Goal: Information Seeking & Learning: Find specific fact

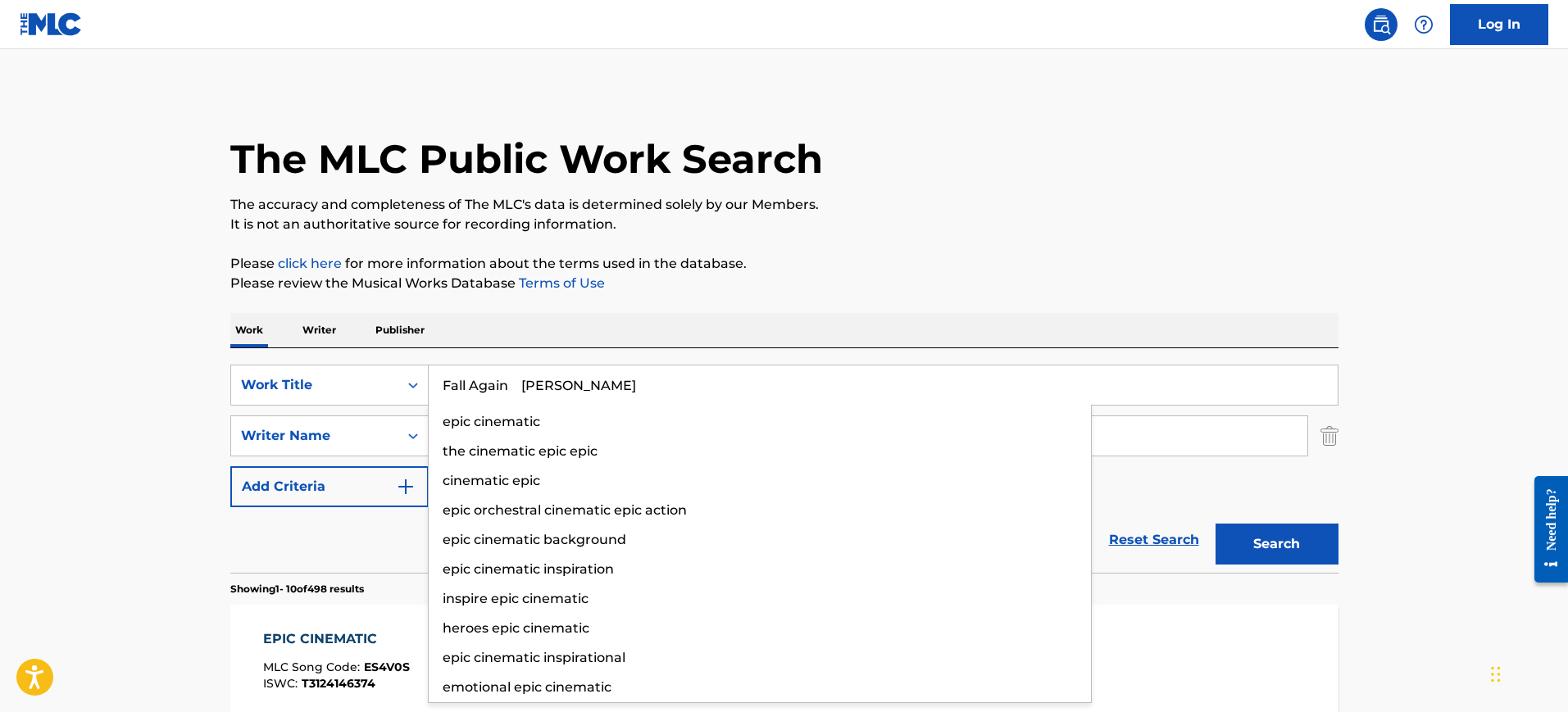
type input "Fall Again [PERSON_NAME]"
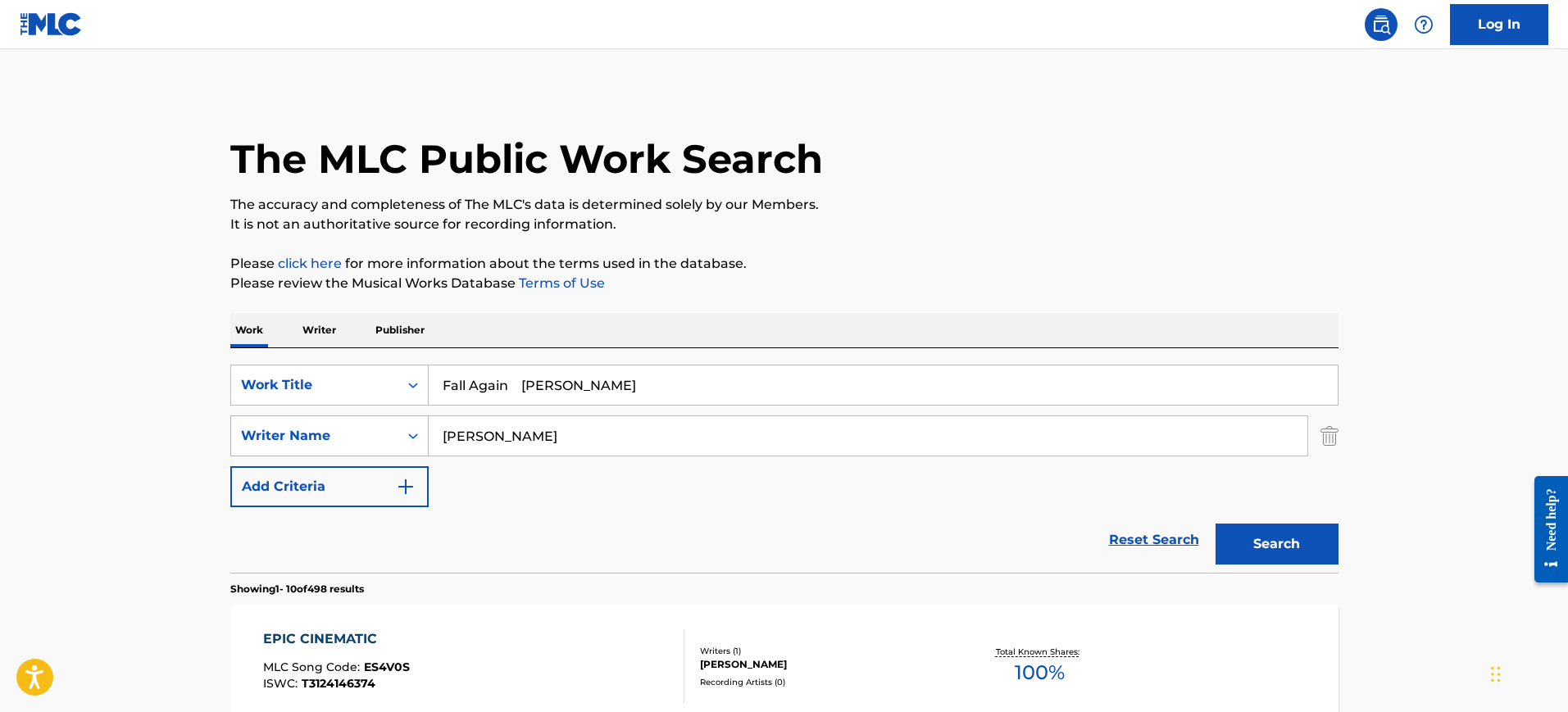
drag, startPoint x: 482, startPoint y: 437, endPoint x: 385, endPoint y: 437, distance: 97.0
click at [385, 437] on div "SearchWithCriteria7a165815-869b-4113-be23-e833e5d393f5 Writer Name [PERSON_NAME]" at bounding box center [785, 436] width 1108 height 41
paste input "Fall Again [PERSON_NAME]"
type input "Fall Again [PERSON_NAME]"
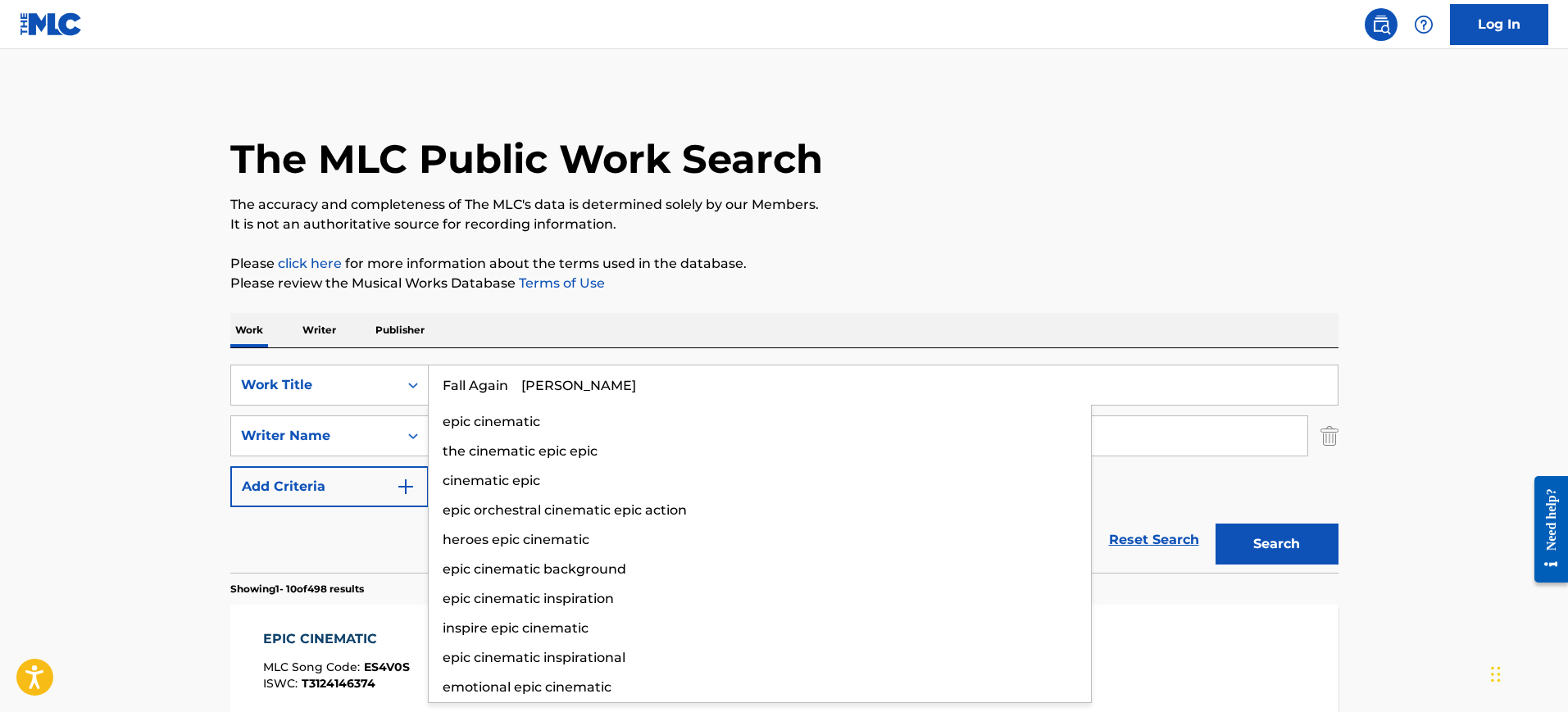
drag, startPoint x: 512, startPoint y: 384, endPoint x: 708, endPoint y: 412, distance: 198.0
click at [708, 405] on div "Fall Again [PERSON_NAME] epic cinematic the cinematic epic epic cinematic epic …" at bounding box center [884, 385] width 909 height 40
type input "Fall Again"
drag, startPoint x: 825, startPoint y: 292, endPoint x: 707, endPoint y: 347, distance: 130.2
click at [825, 291] on p "Please review the Musical Works Database Terms of Use" at bounding box center [785, 283] width 1108 height 20
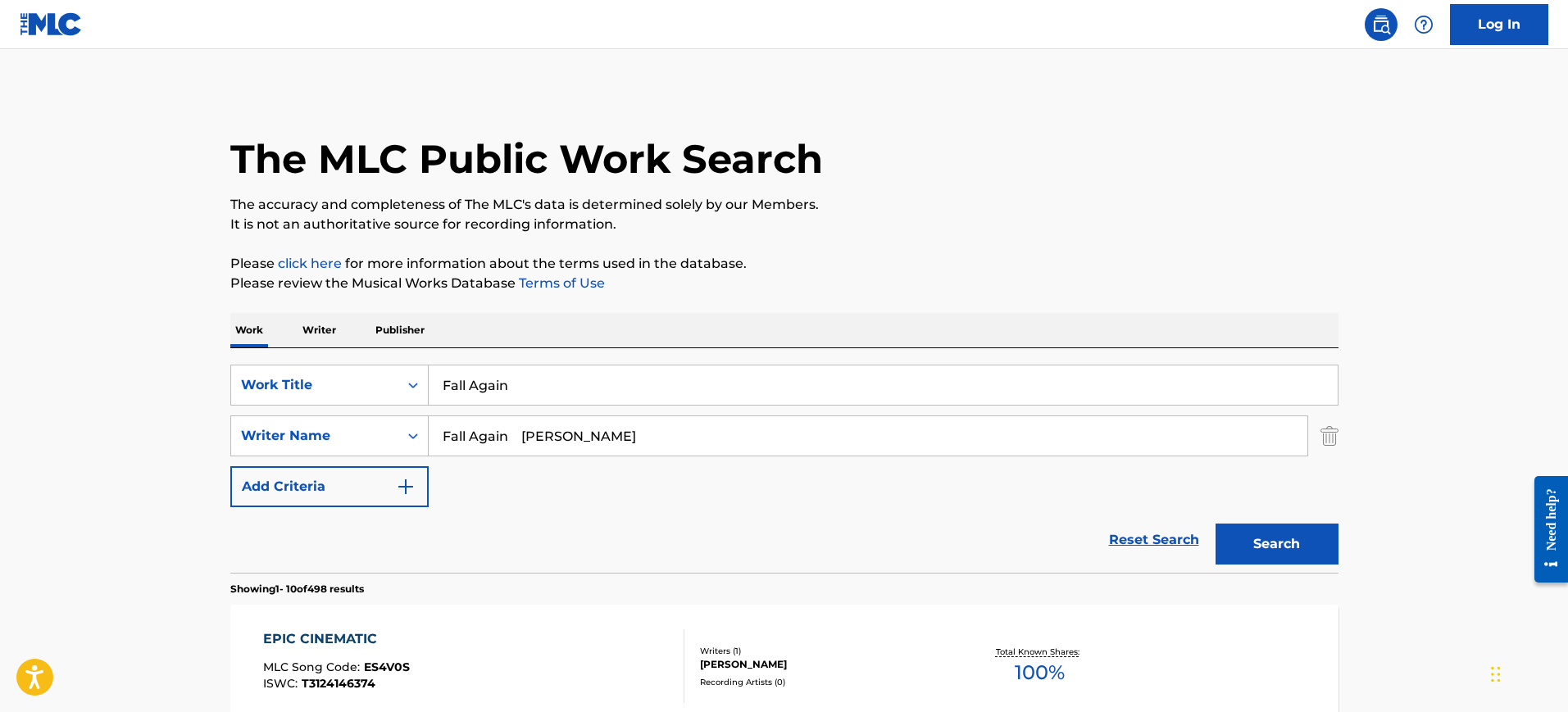
drag, startPoint x: 572, startPoint y: 434, endPoint x: 177, endPoint y: 411, distance: 395.7
type input "[PERSON_NAME]"
click at [1216, 524] on button "Search" at bounding box center [1276, 544] width 123 height 41
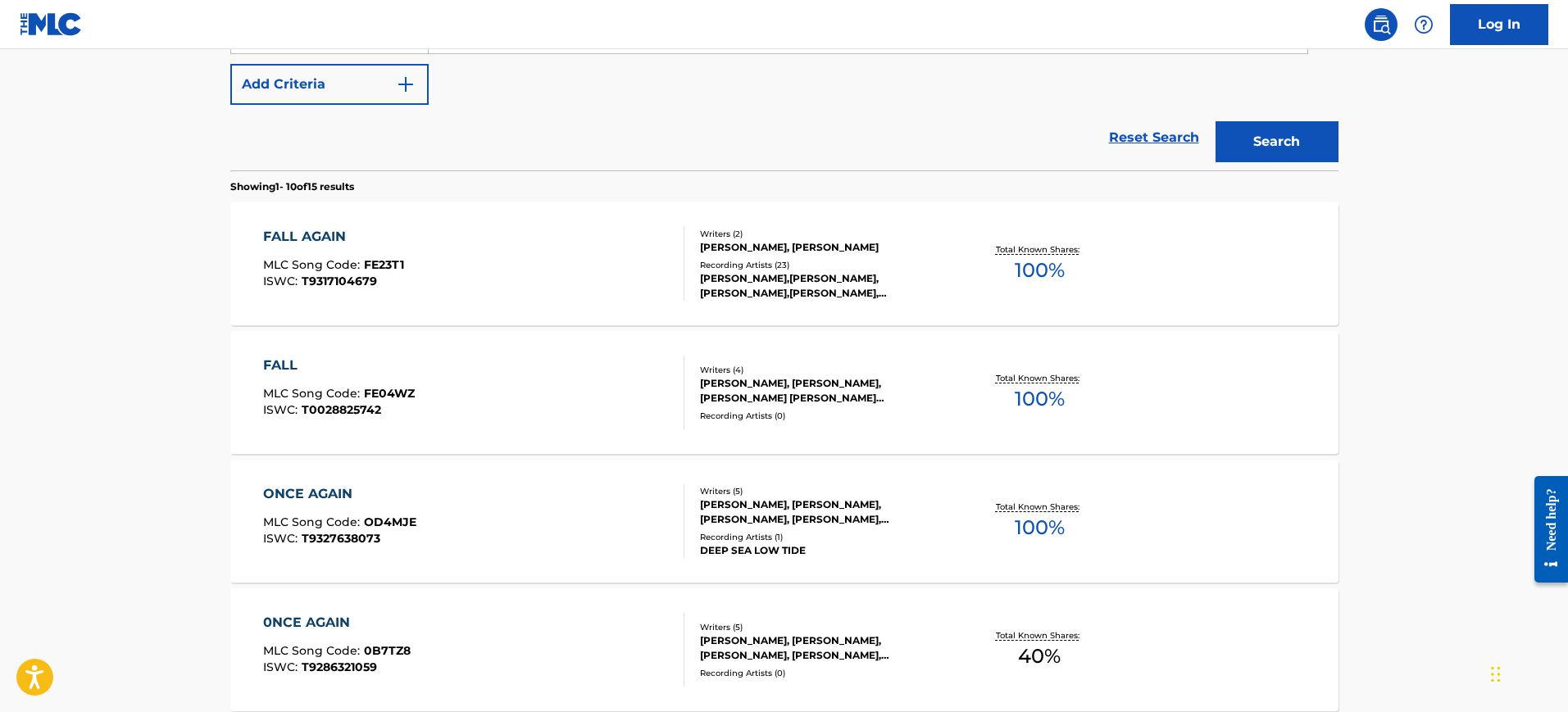
scroll to position [410, 0]
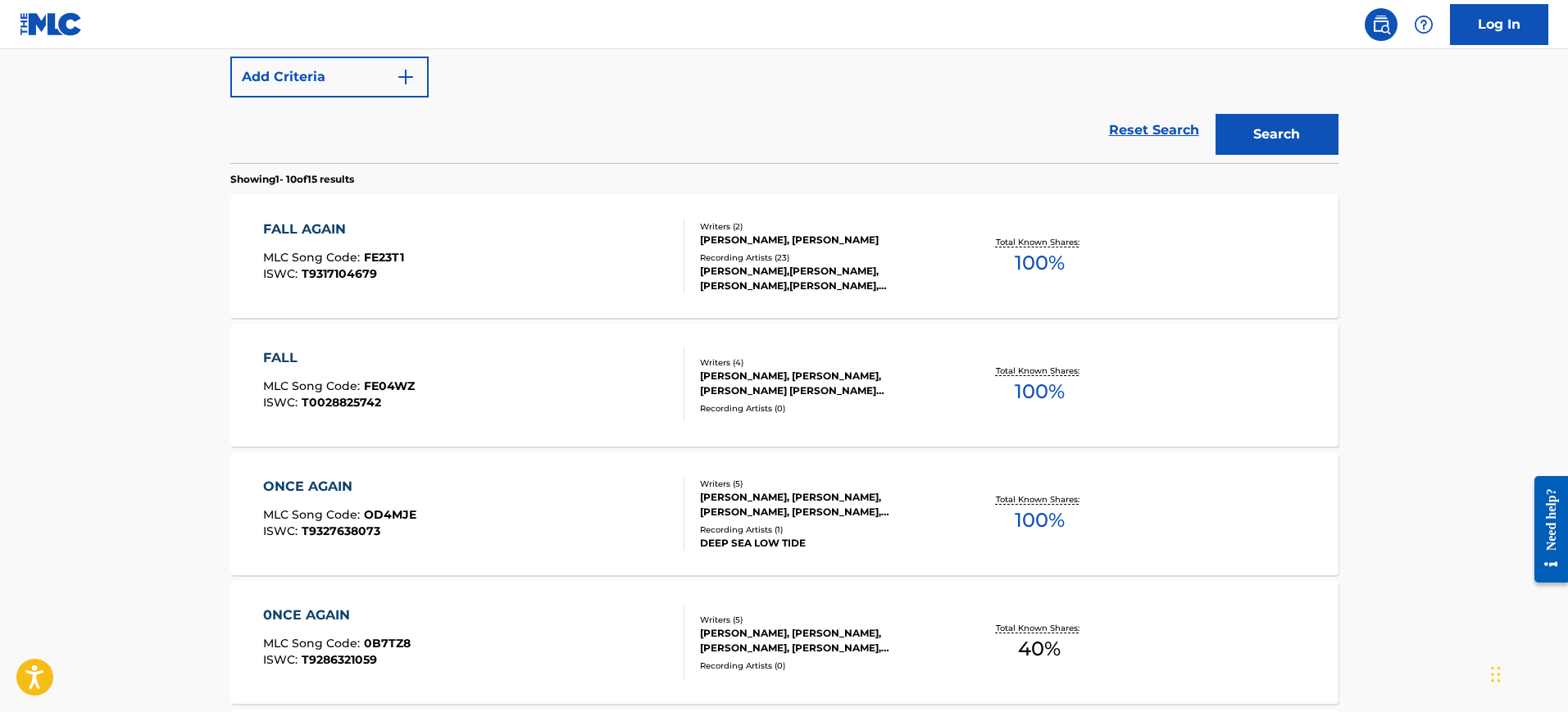
click at [497, 258] on div "FALL AGAIN MLC Song Code : FE23T1 ISWC : T9317104679" at bounding box center [474, 257] width 422 height 74
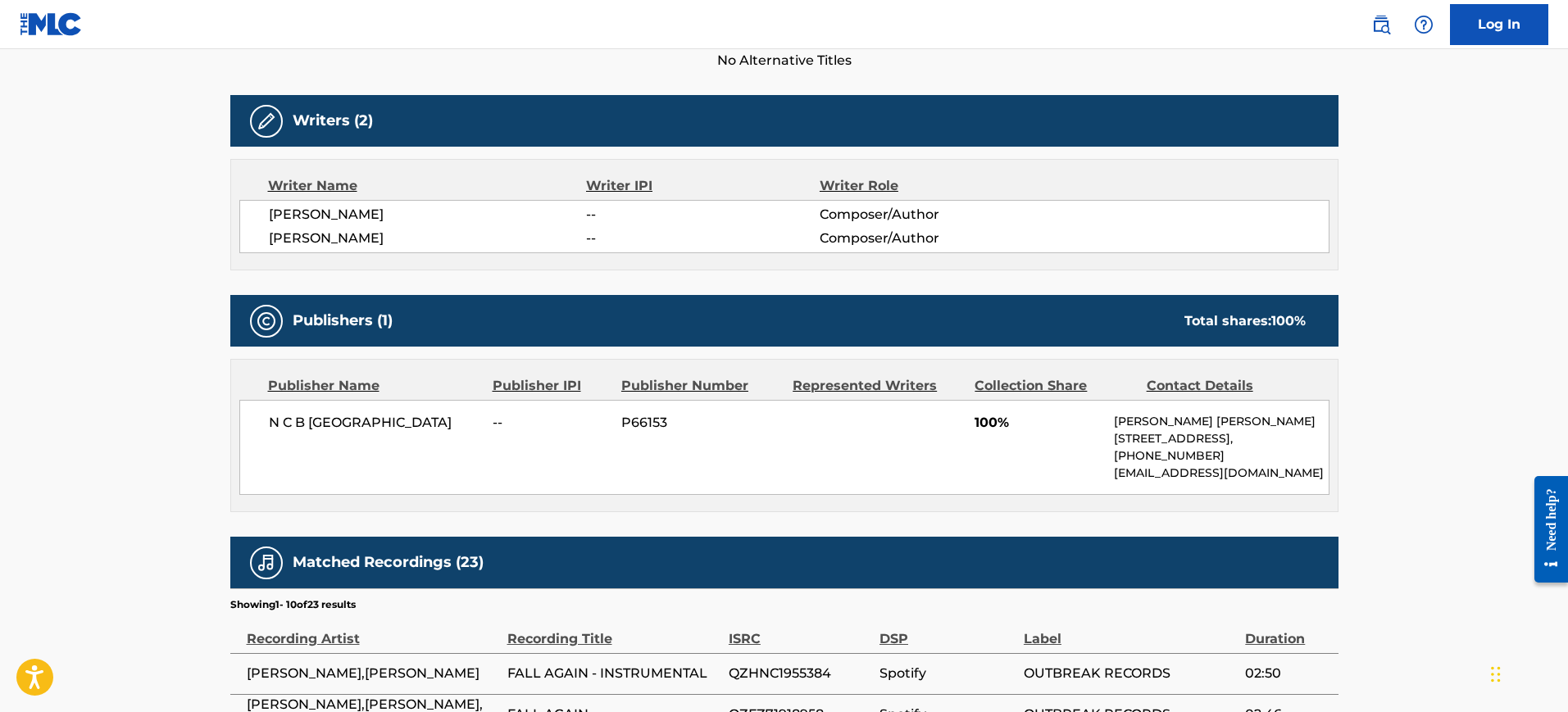
scroll to position [512, 0]
